Goal: Information Seeking & Learning: Learn about a topic

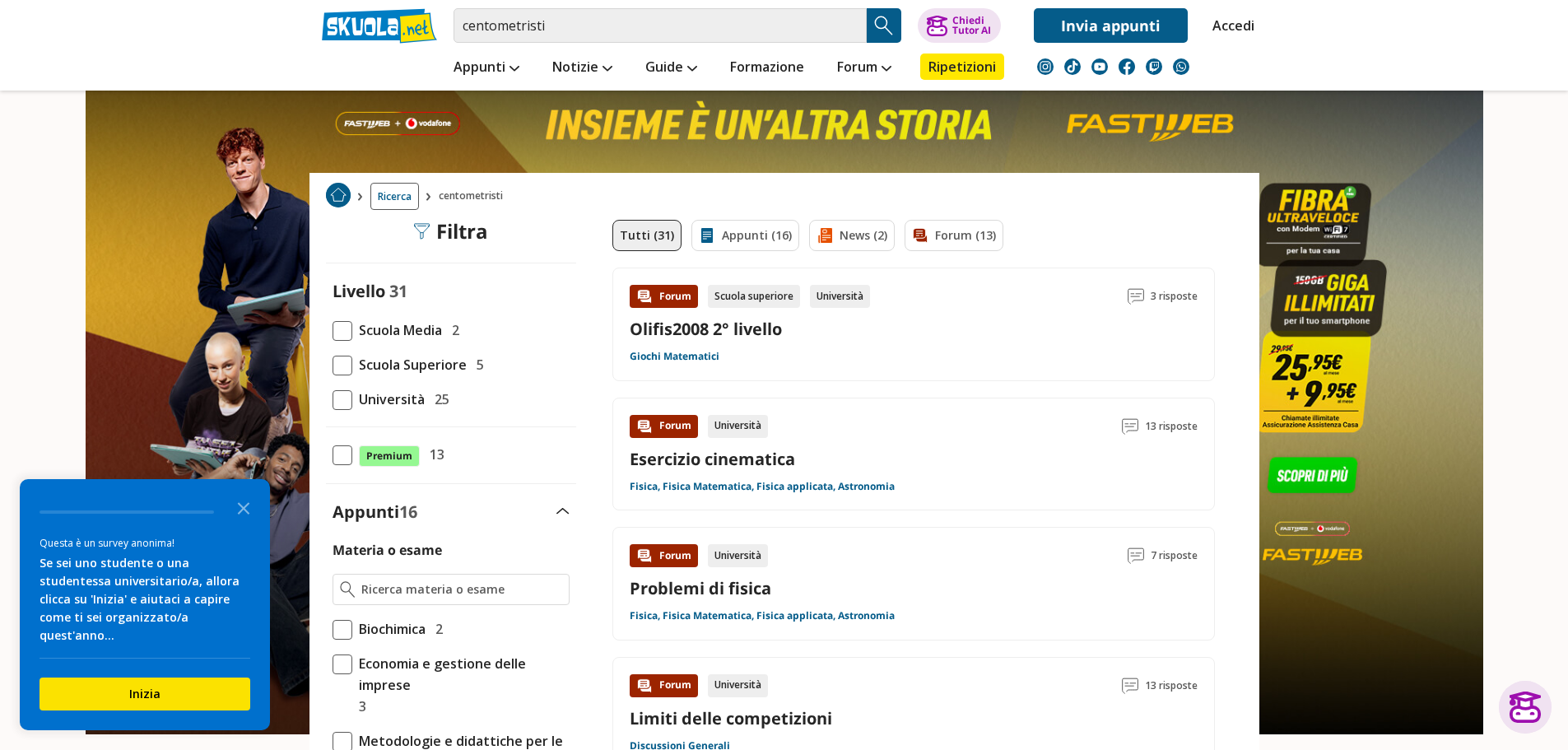
click at [837, 283] on div "Forum Scuola superiore Università 3 risposte Olifis2008 2° livello Giochi Matem…" at bounding box center [914, 325] width 602 height 114
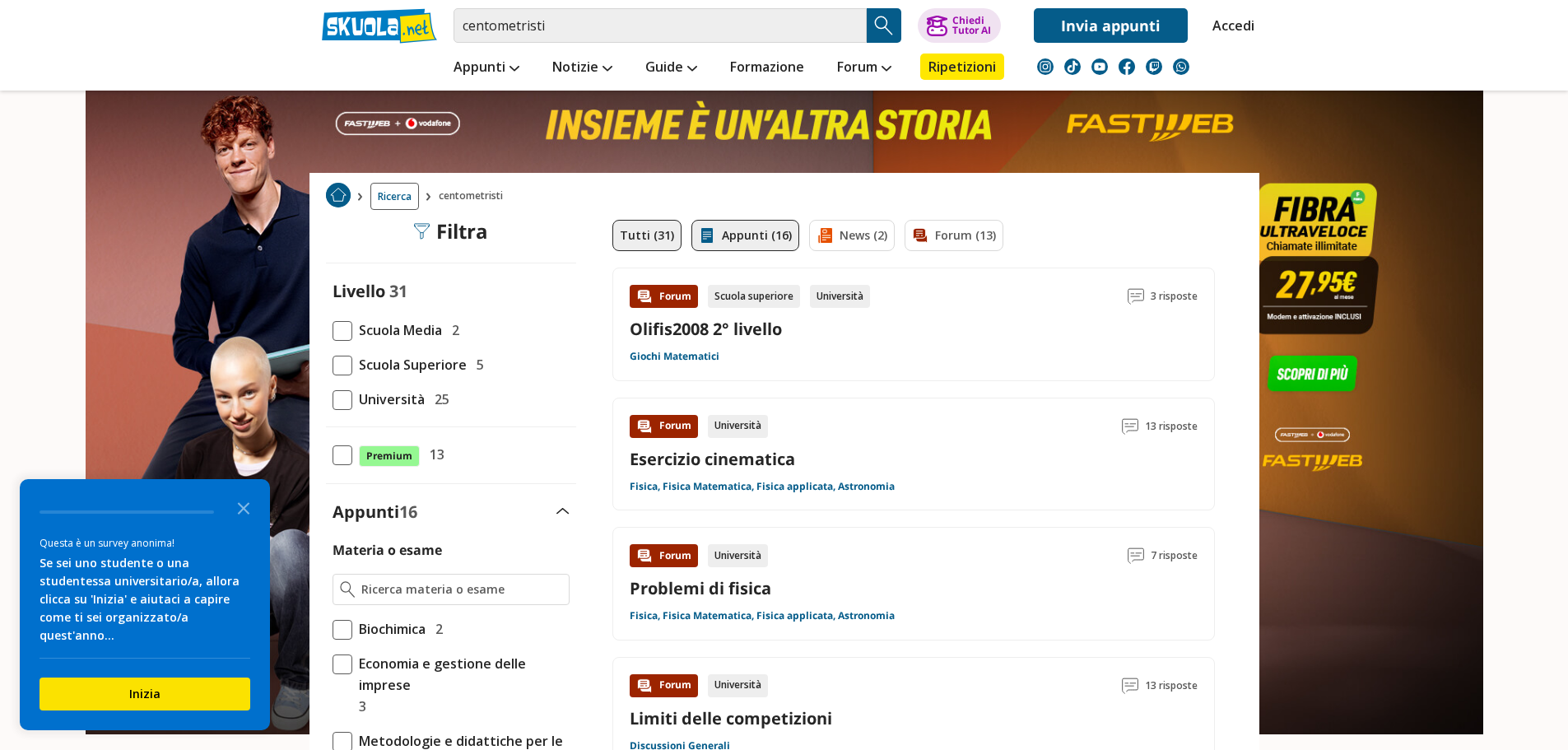
click at [751, 237] on link "Appunti (16)" at bounding box center [745, 236] width 108 height 31
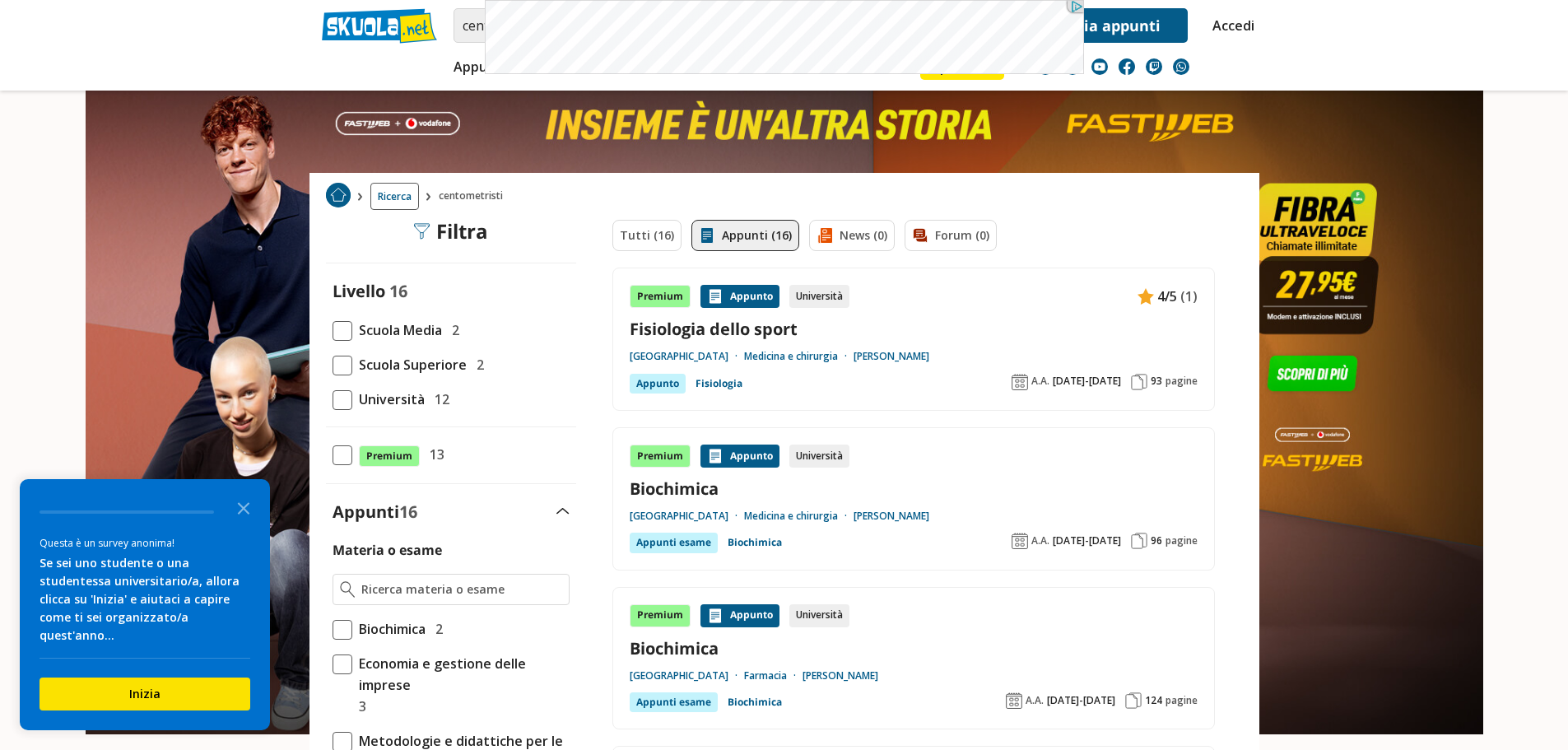
click at [839, 228] on div "Tutti (16) Appunti (16) News (0) Forum (0)" at bounding box center [914, 243] width 602 height 48
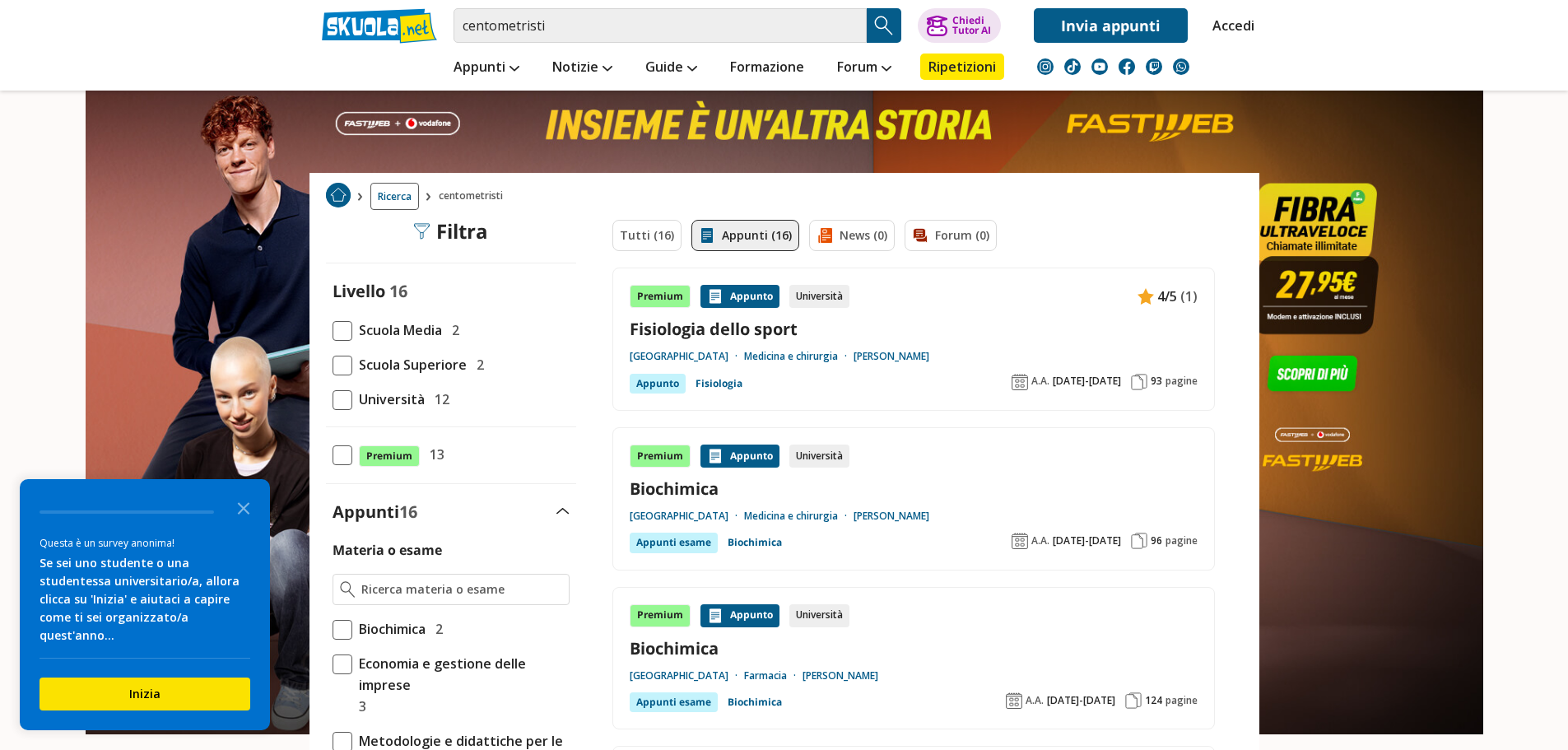
click at [849, 236] on div "Tutti (16) Appunti (16) News (0) Forum (0)" at bounding box center [914, 243] width 602 height 48
click at [930, 232] on div "Tutti (16) Appunti (16) News (0) Forum (0)" at bounding box center [914, 243] width 602 height 48
click at [242, 522] on icon "Close the survey" at bounding box center [243, 508] width 33 height 33
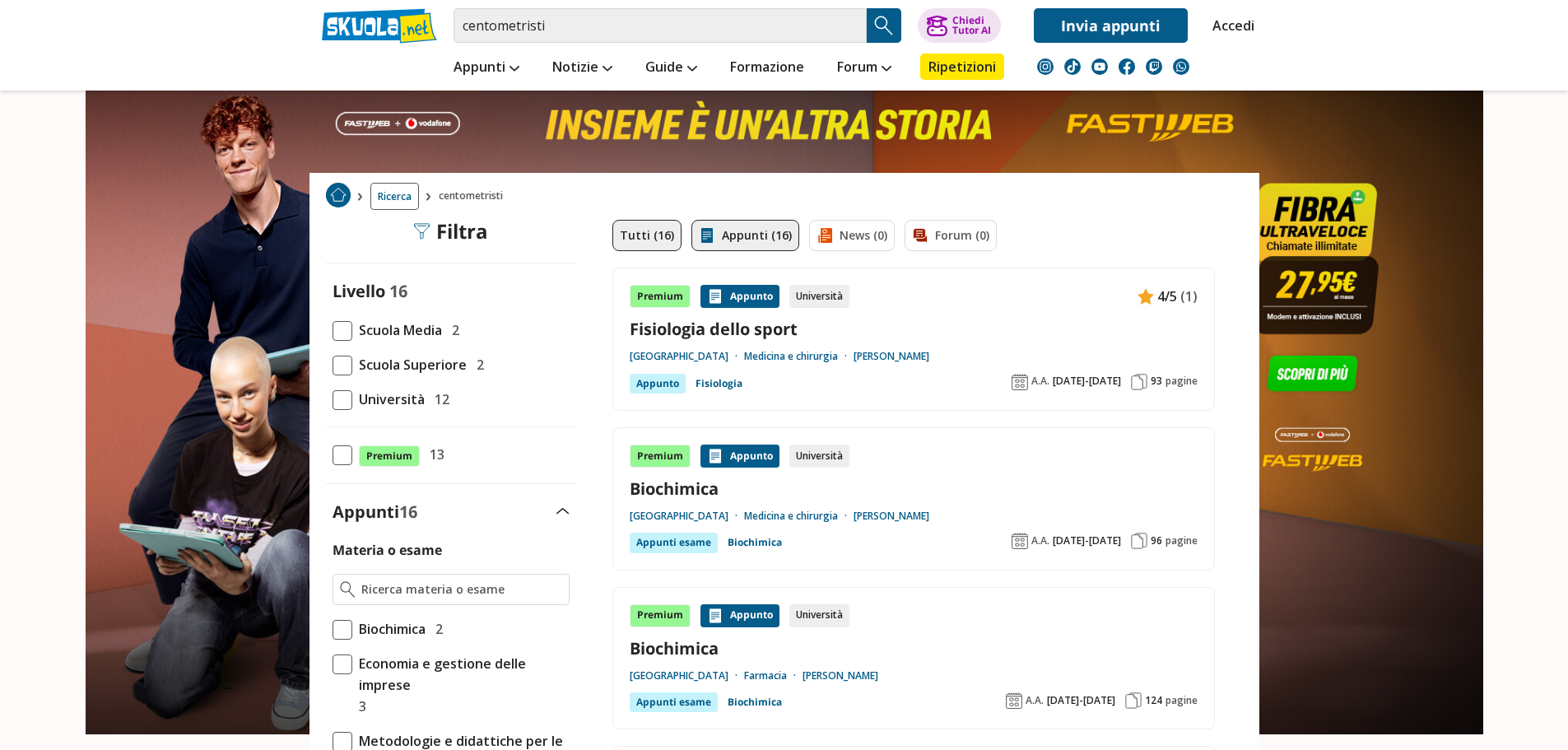
click at [617, 233] on link "Tutti (16)" at bounding box center [647, 236] width 69 height 31
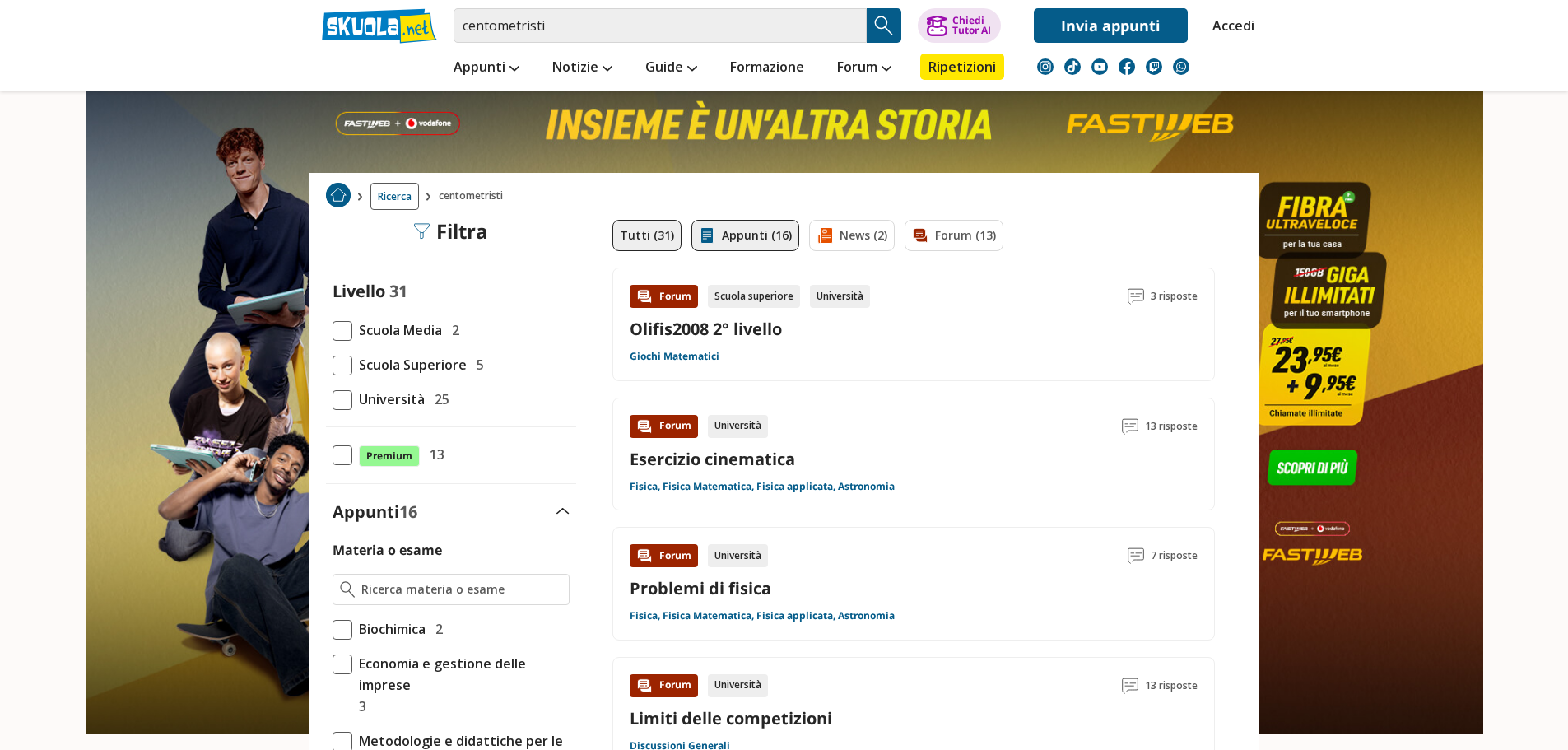
click at [747, 227] on link "Appunti (16)" at bounding box center [745, 236] width 108 height 31
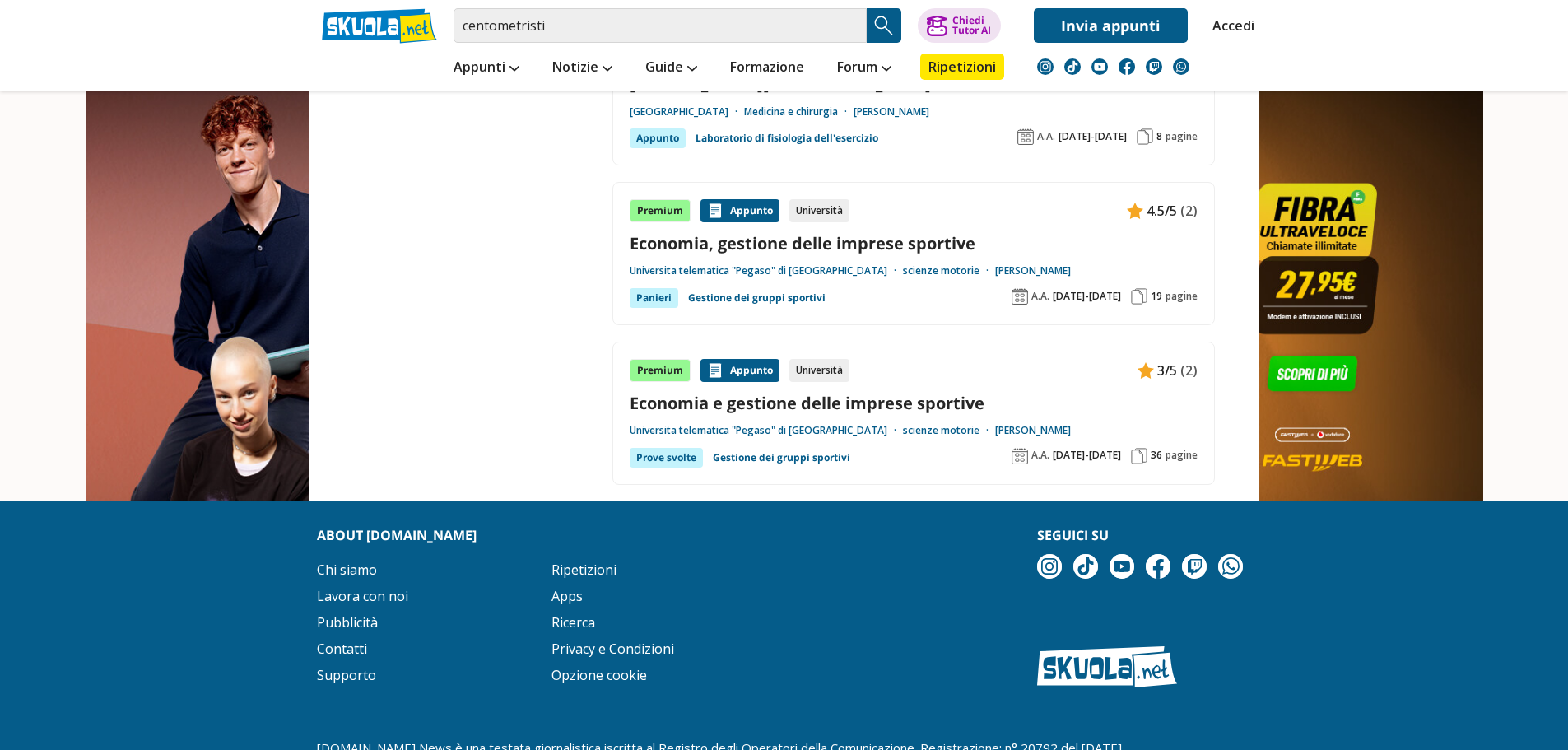
scroll to position [2305, 0]
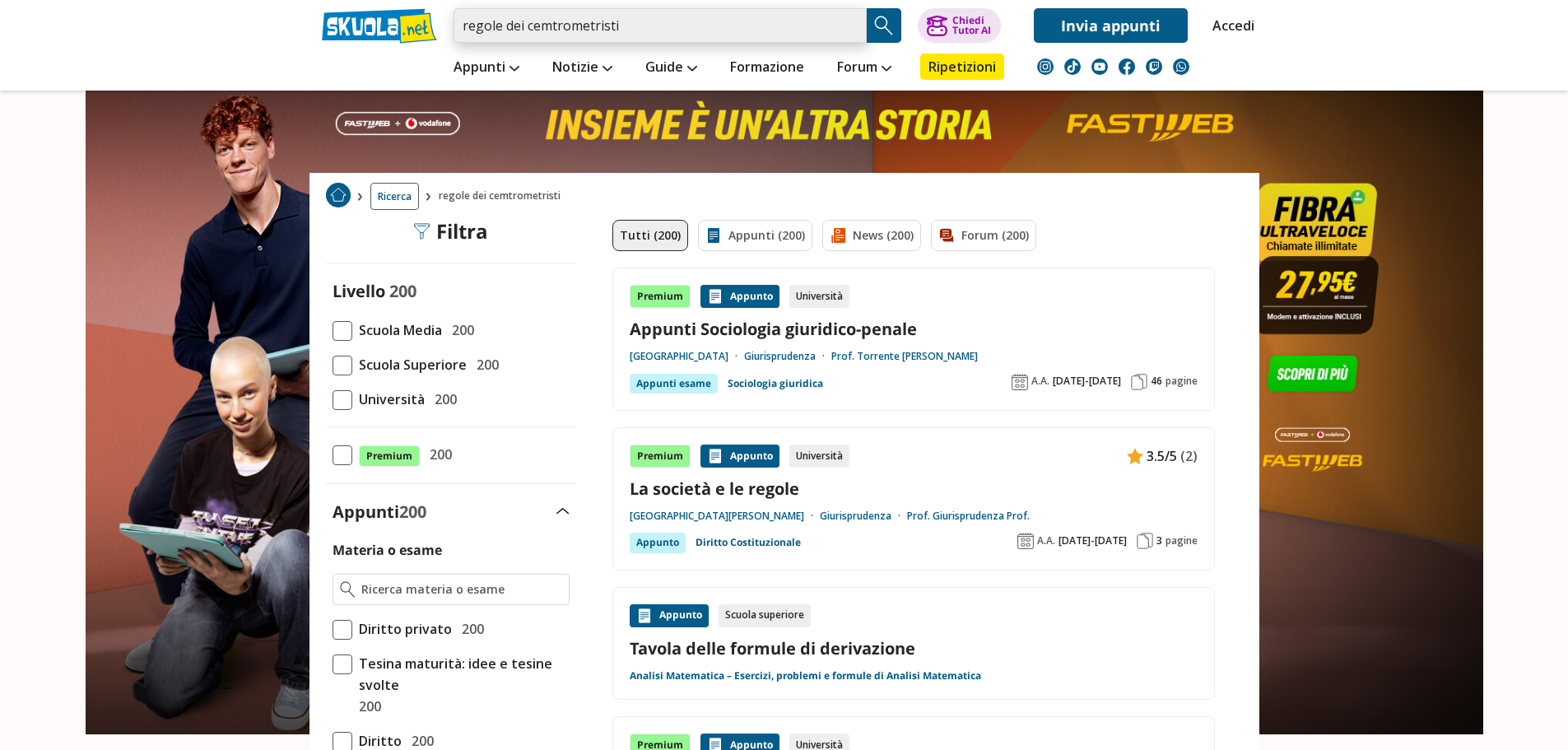
drag, startPoint x: 590, startPoint y: 24, endPoint x: 653, endPoint y: 24, distance: 63.0
click at [653, 24] on input "regole dei cemtrometristi" at bounding box center [659, 25] width 413 height 34
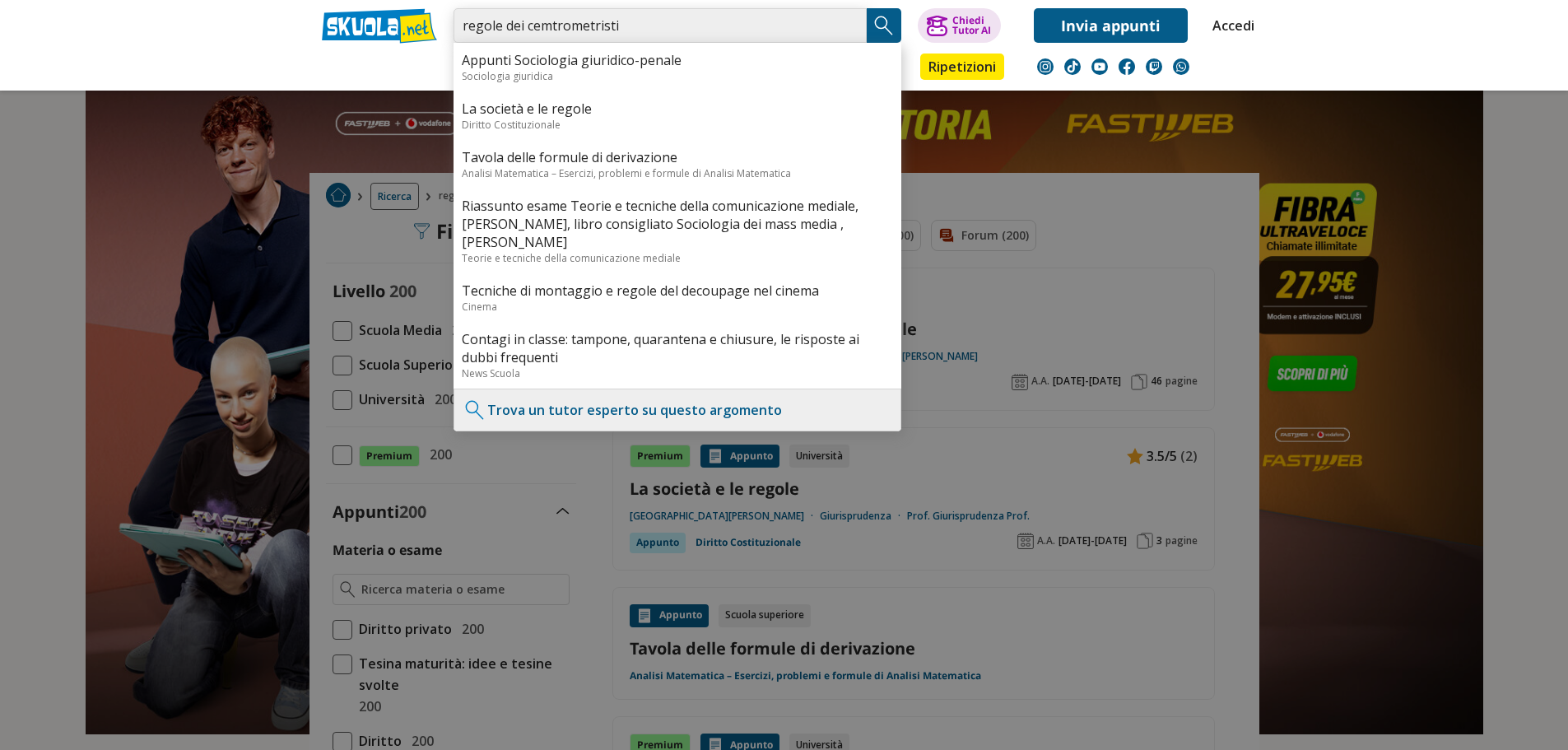
drag, startPoint x: 574, startPoint y: 27, endPoint x: 702, endPoint y: 23, distance: 128.1
click at [691, 38] on input "regole dei cemtrometristi" at bounding box center [659, 25] width 413 height 34
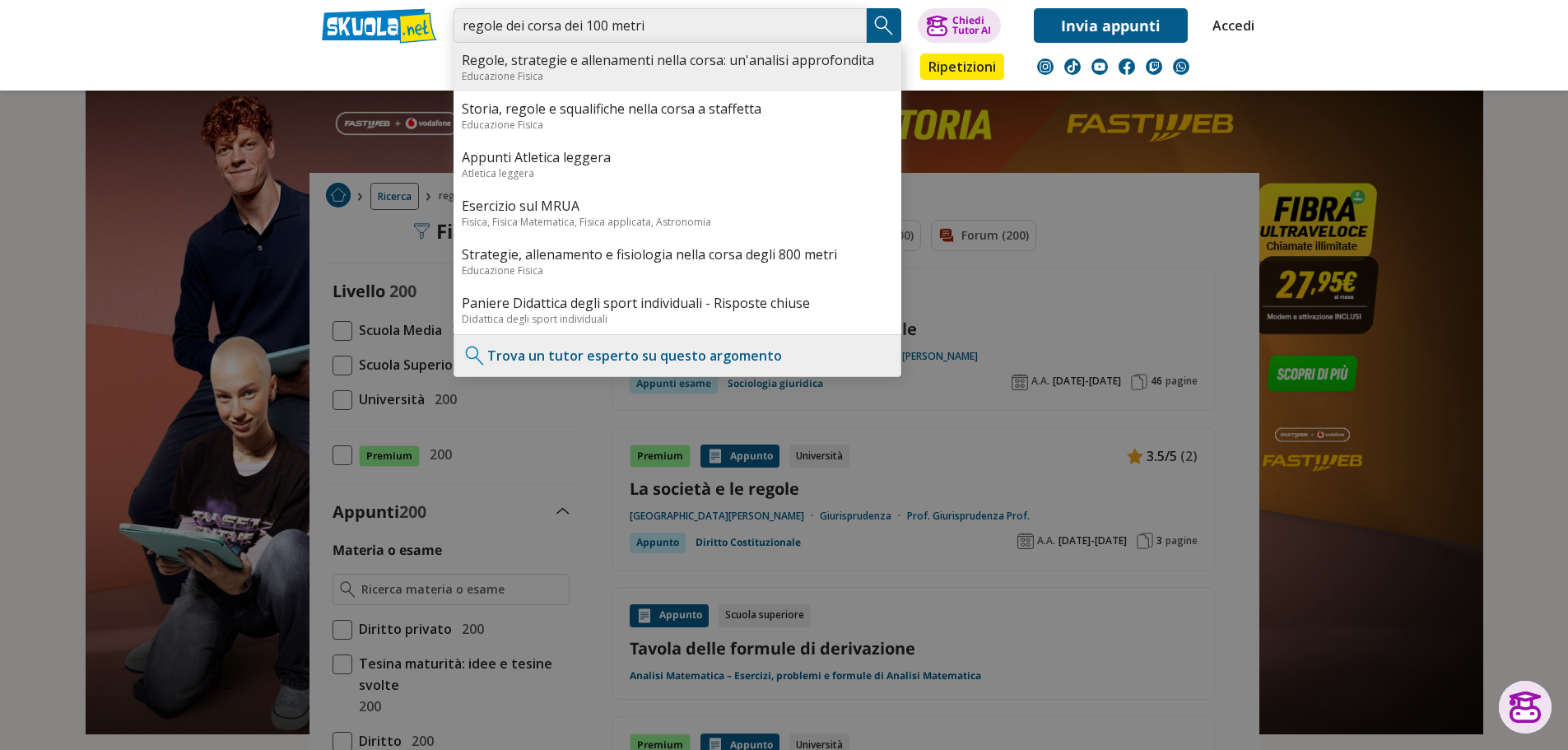
type input "regole dei corsa dei 100 metri"
click at [673, 62] on link "Regole, strategie e allenamenti nella corsa: un'analisi approfondita" at bounding box center [676, 60] width 431 height 18
